Goal: Task Accomplishment & Management: Complete application form

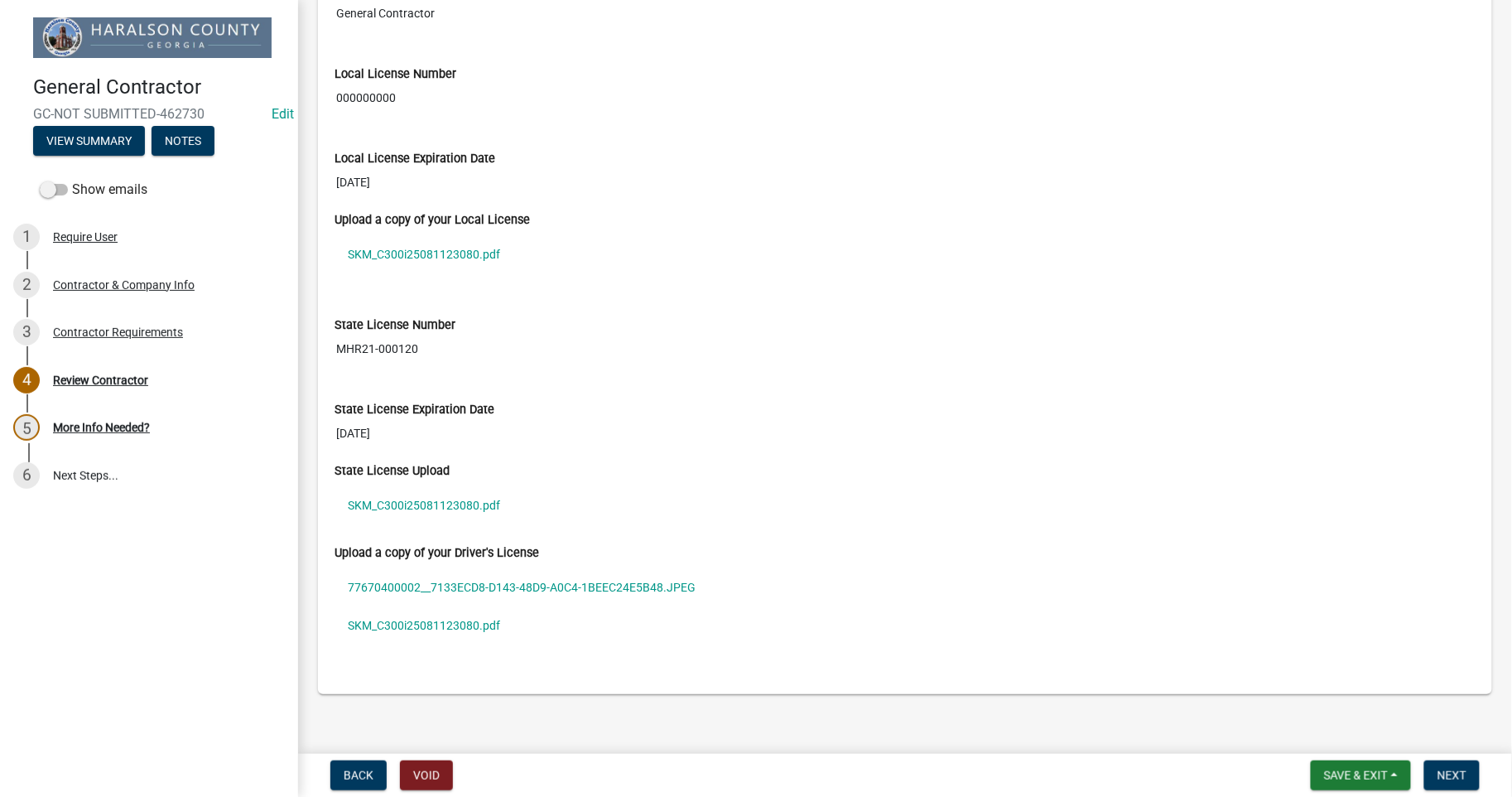
scroll to position [1517, 0]
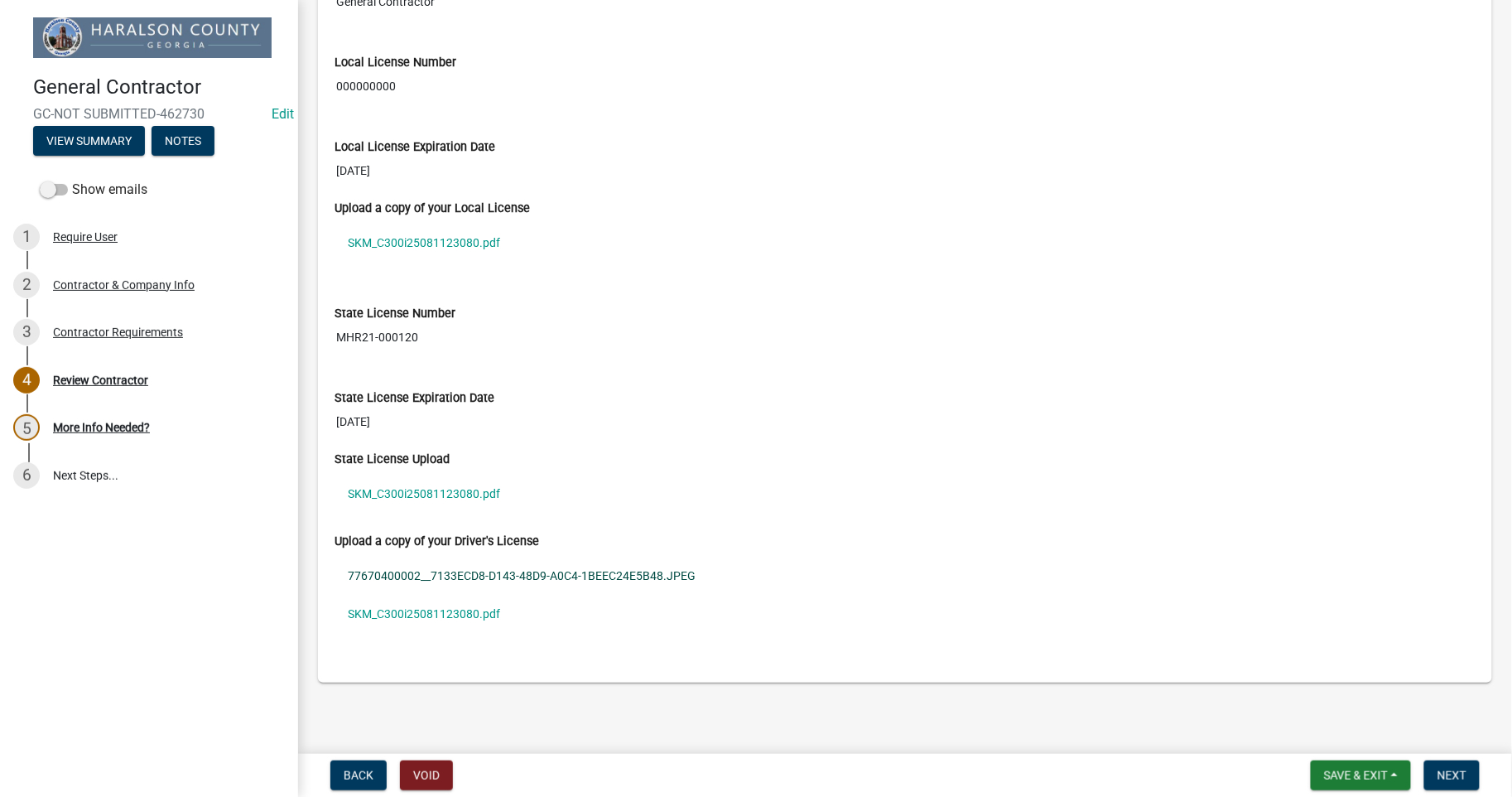
click at [385, 574] on link "77670400002__7133ECD8-D143-48D9-A0C4-1BEEC24E5B48.JPEG" at bounding box center [905, 576] width 1141 height 38
click at [380, 617] on link "SKM_C300i25081123080.pdf" at bounding box center [905, 614] width 1141 height 38
click at [407, 490] on link "SKM_C300i25081123080.pdf" at bounding box center [905, 493] width 1141 height 38
click at [1451, 771] on span "Next" at bounding box center [1451, 775] width 29 height 13
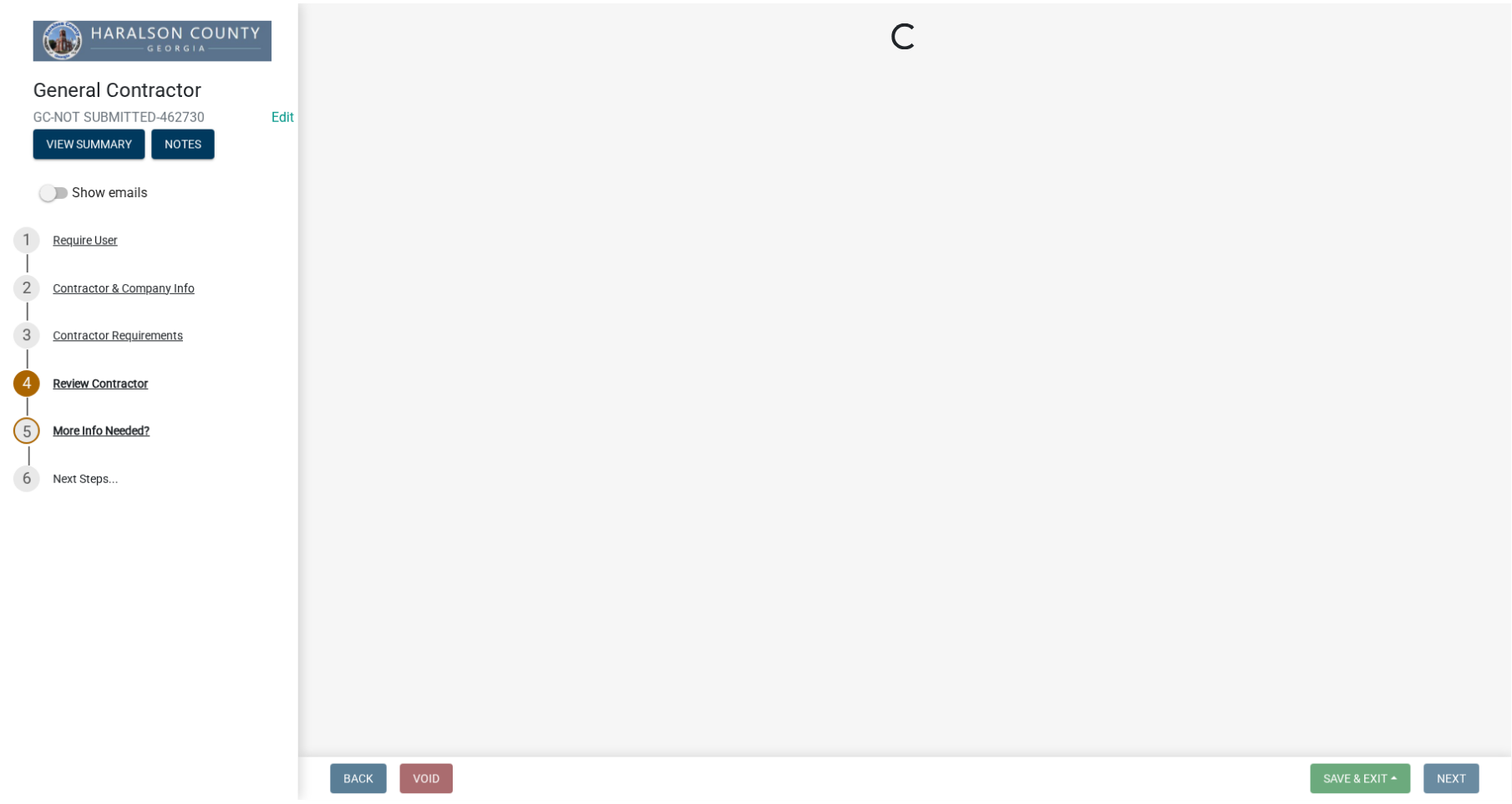
scroll to position [0, 0]
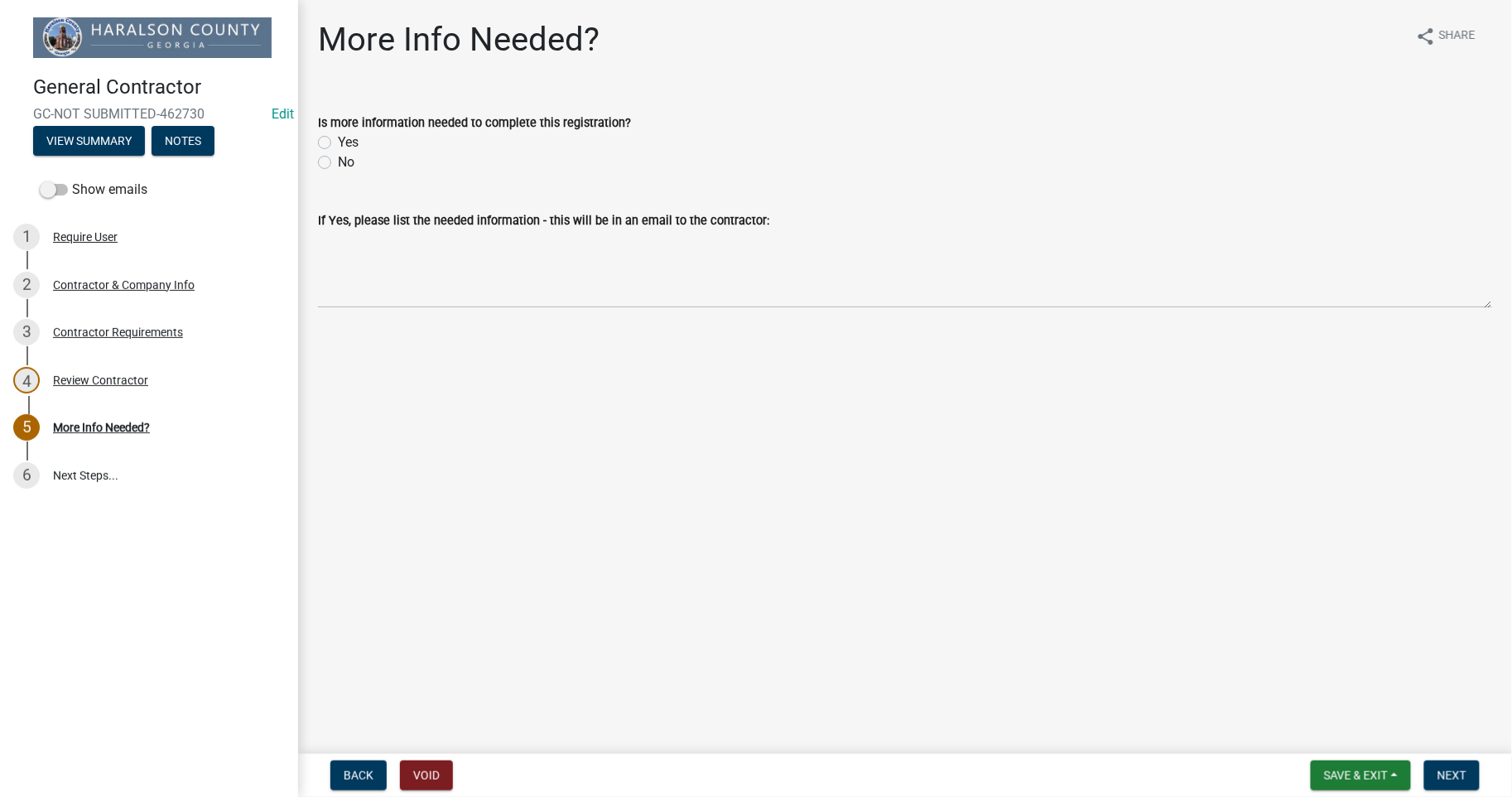
click at [338, 163] on label "No" at bounding box center [345, 162] width 16 height 20
click at [338, 163] on input "No" at bounding box center [342, 158] width 10 height 10
radio input "true"
click at [1442, 771] on span "Next" at bounding box center [1451, 775] width 29 height 13
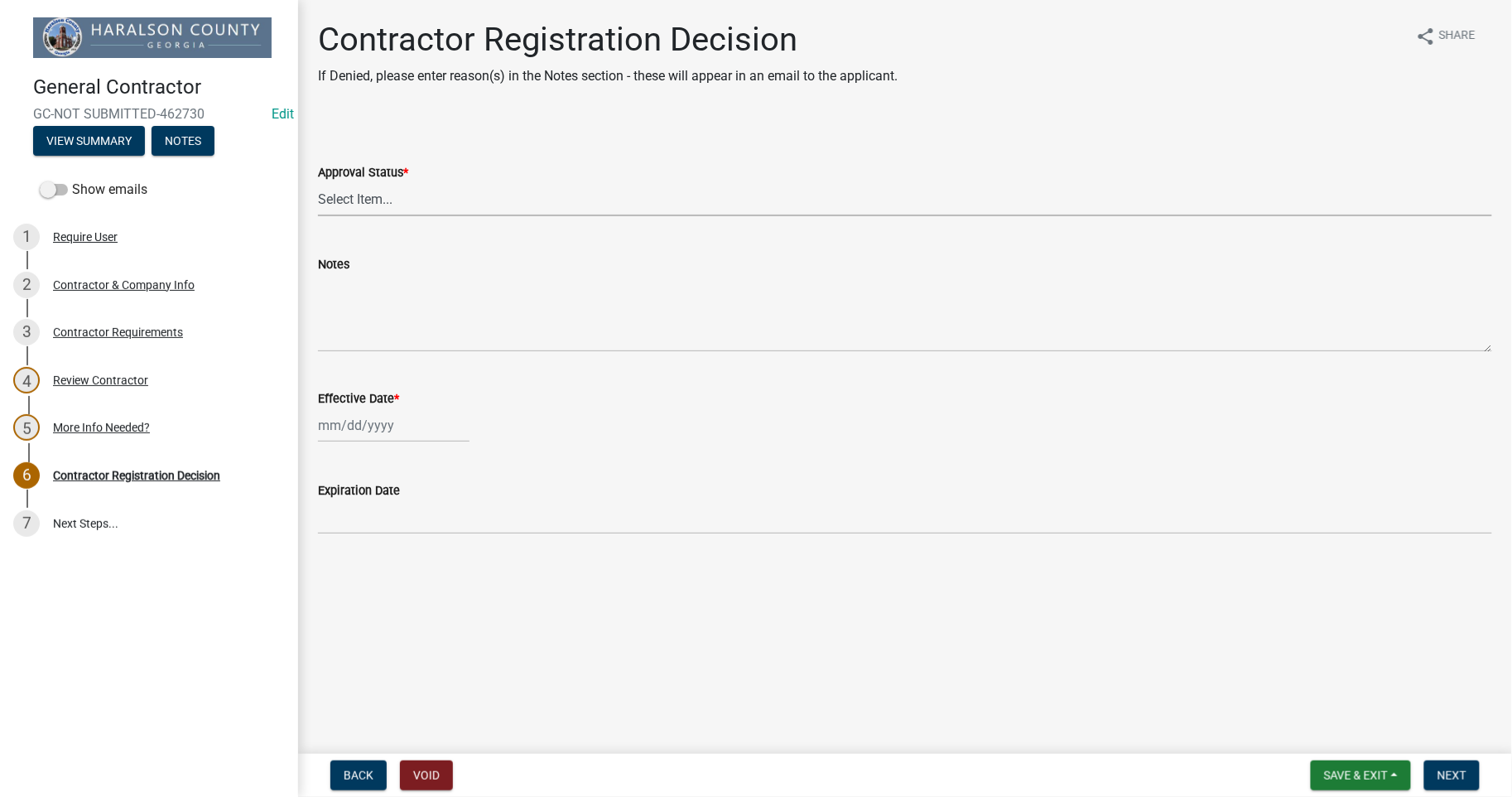
click at [349, 199] on select "Select Item... Approved Denied" at bounding box center [905, 199] width 1174 height 34
click at [318, 182] on select "Select Item... Approved Denied" at bounding box center [905, 199] width 1174 height 34
select select "4b86b809-39dd-4c68-9f3d-fdb3e7050482"
click at [360, 428] on div at bounding box center [394, 425] width 152 height 34
select select "8"
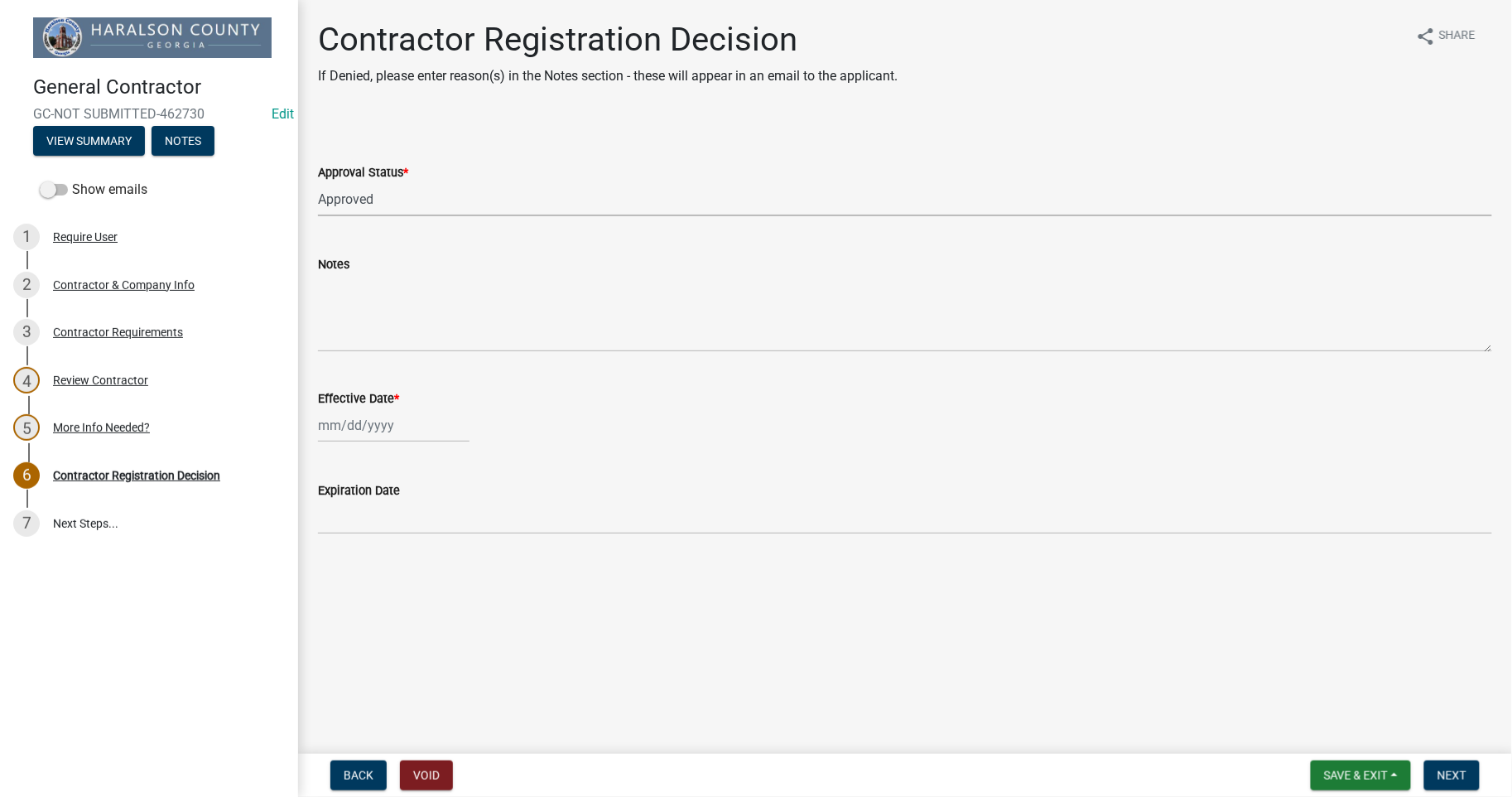
select select "2025"
click at [362, 566] on div "12" at bounding box center [361, 565] width 27 height 27
type input "[DATE]"
click at [1458, 775] on span "Next" at bounding box center [1451, 775] width 29 height 13
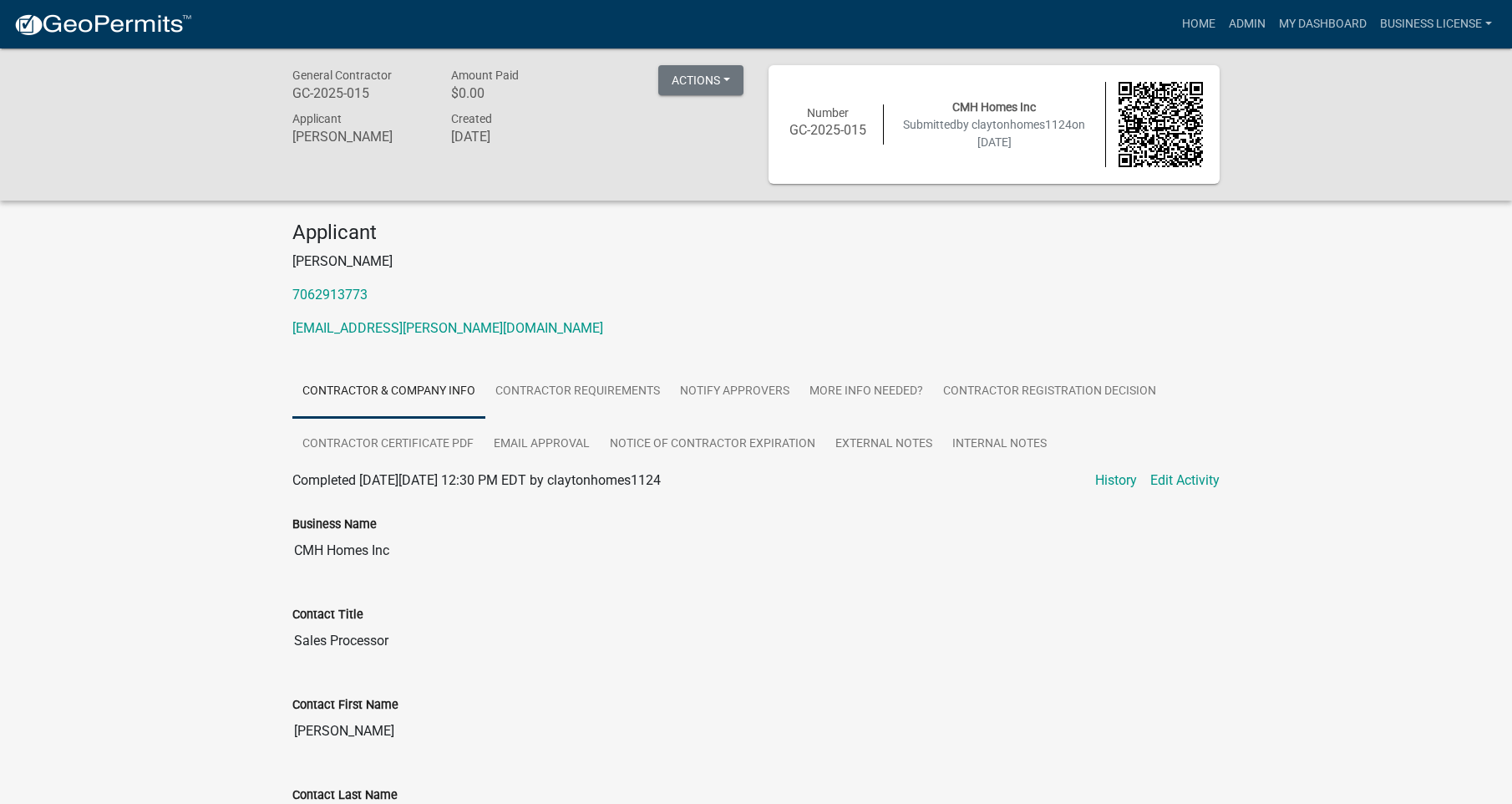
drag, startPoint x: 608, startPoint y: 536, endPoint x: 586, endPoint y: 543, distance: 23.1
drag, startPoint x: 548, startPoint y: 516, endPoint x: 545, endPoint y: 531, distance: 15.3
drag, startPoint x: 555, startPoint y: 574, endPoint x: 555, endPoint y: 606, distance: 32.0
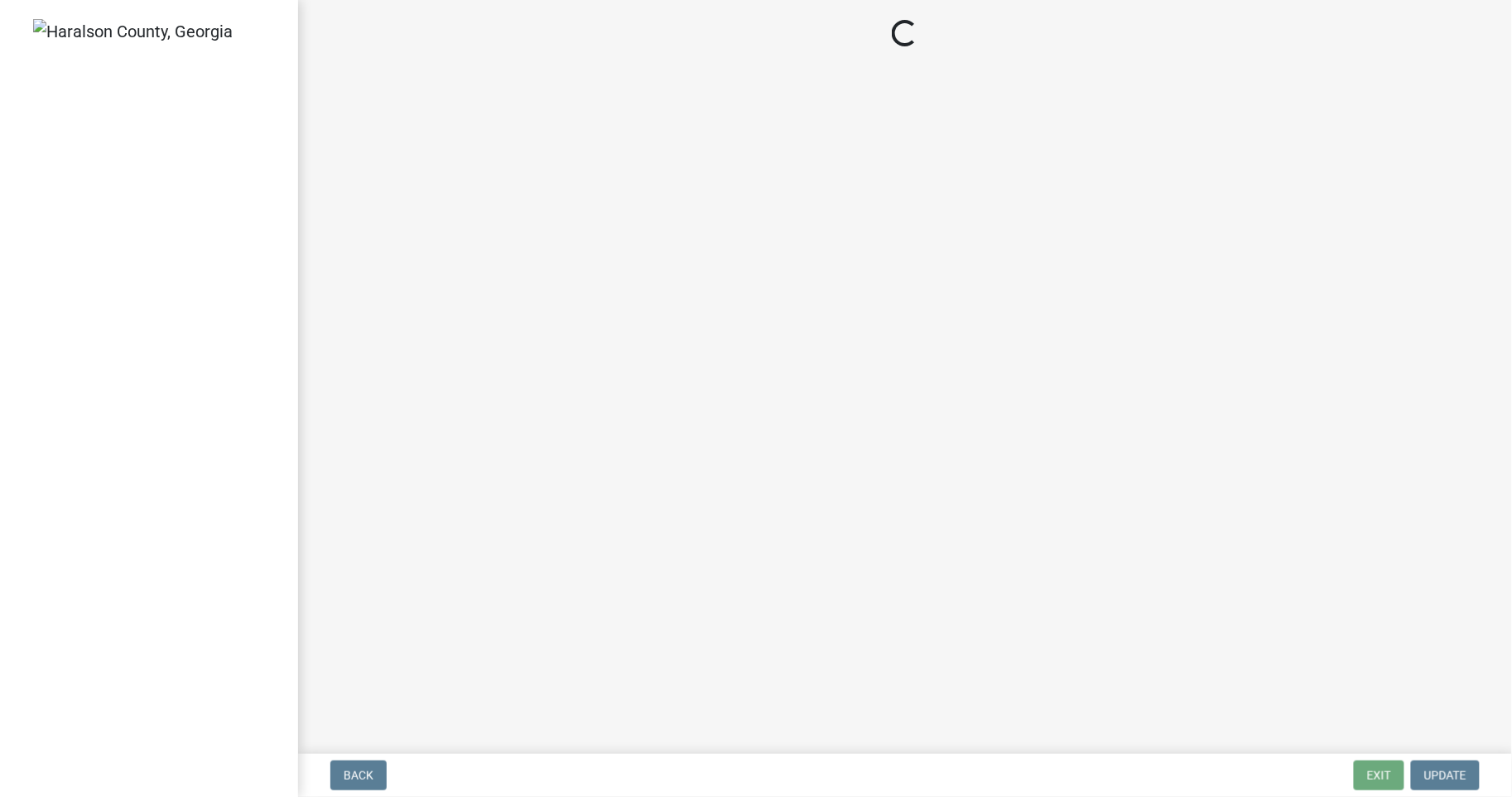
select select "3: 3"
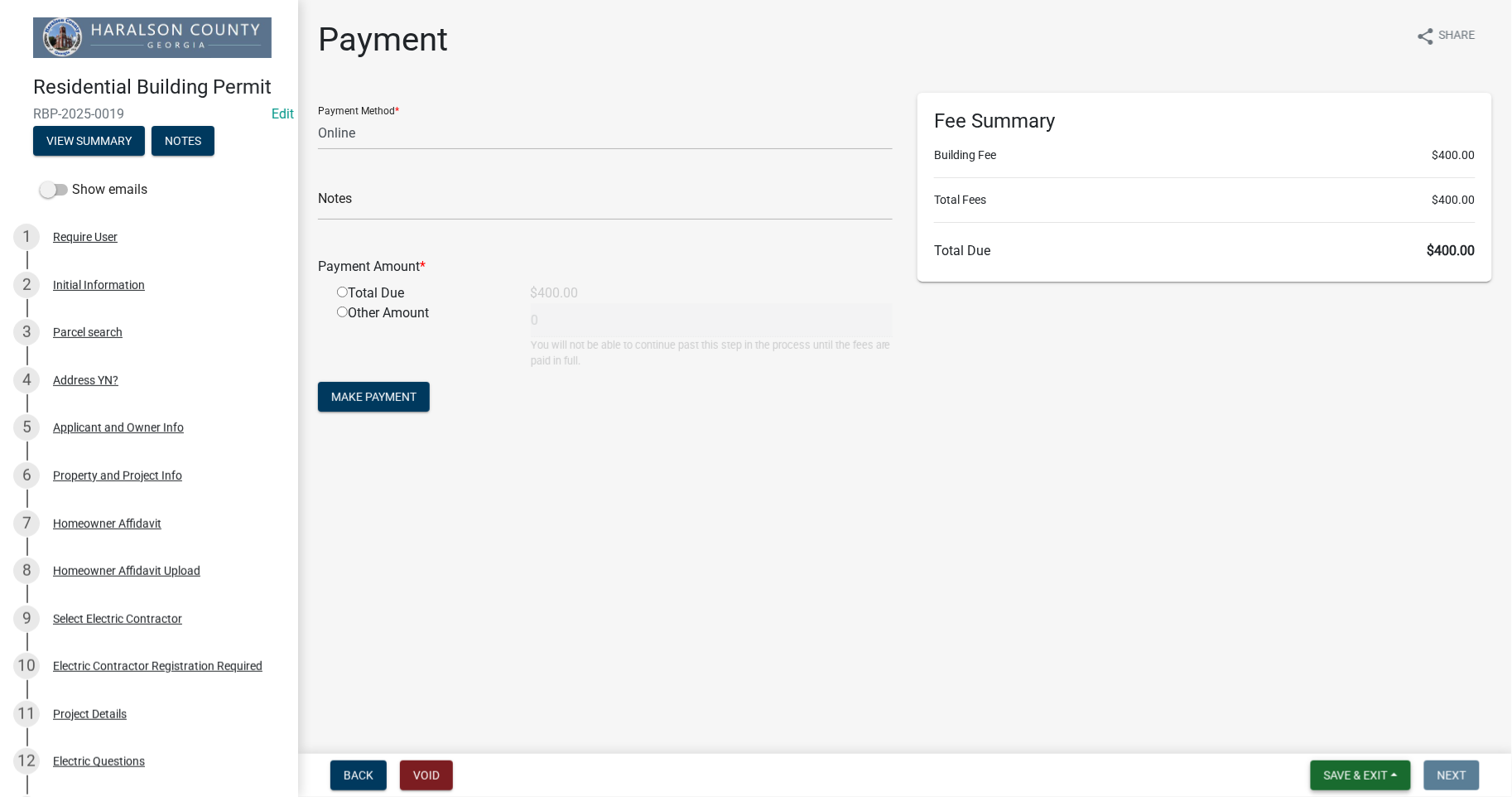
click at [1331, 771] on span "Save & Exit" at bounding box center [1355, 775] width 64 height 13
click at [1318, 741] on button "Save & Exit" at bounding box center [1345, 732] width 133 height 40
